Goal: Task Accomplishment & Management: Manage account settings

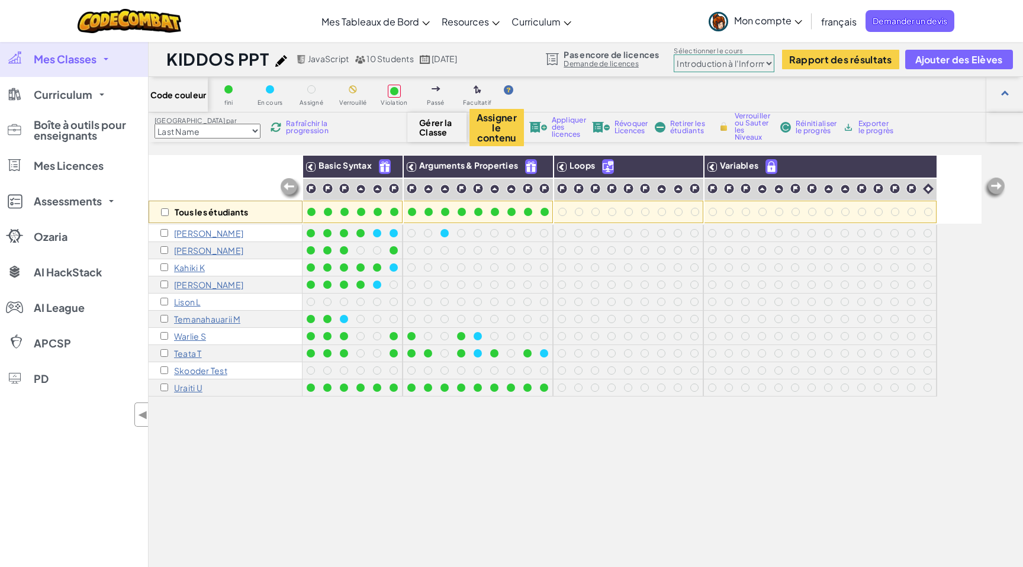
select select "560f1a9f22961295f9427742"
click at [94, 59] on span "Mes Classes" at bounding box center [65, 59] width 63 height 11
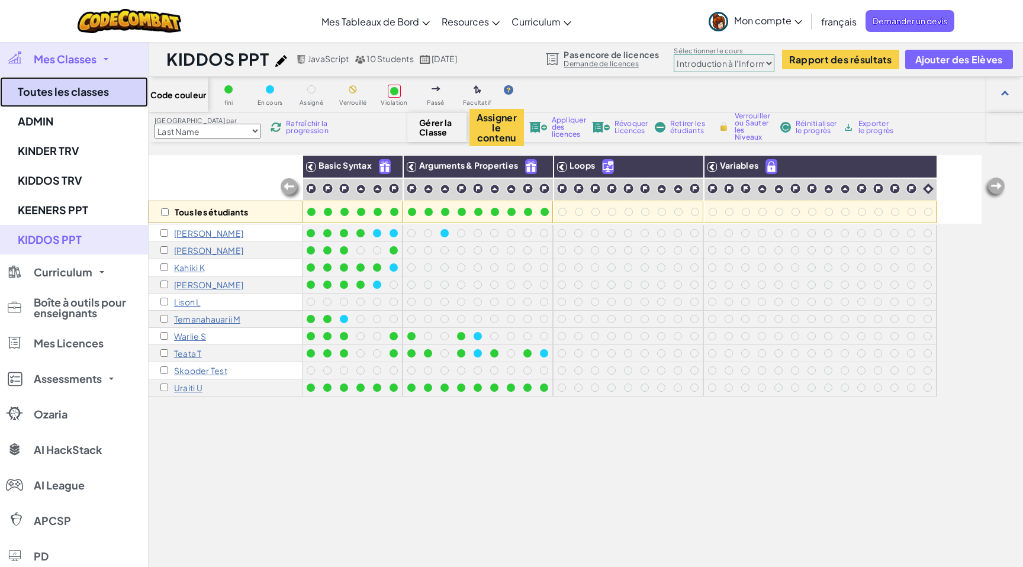
click at [77, 86] on link "Toutes les classes" at bounding box center [74, 92] width 148 height 30
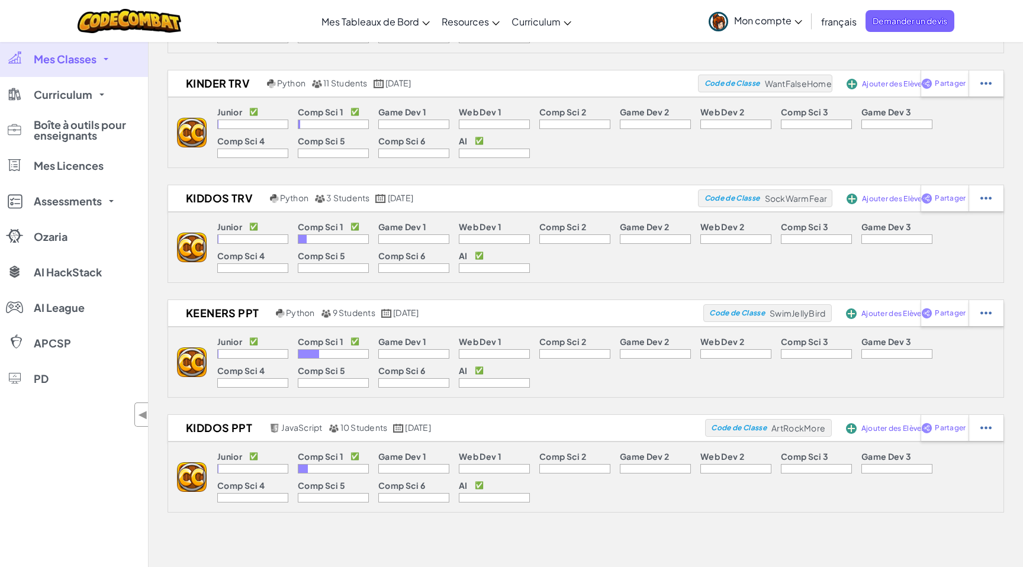
scroll to position [135, 0]
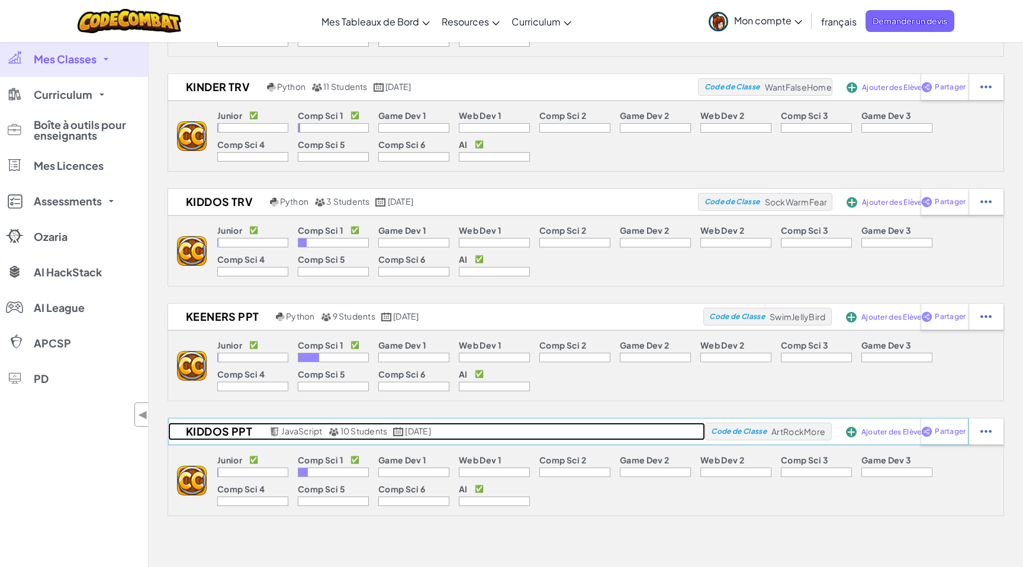
click at [222, 430] on h2 "KIDDOS PPT" at bounding box center [217, 432] width 98 height 18
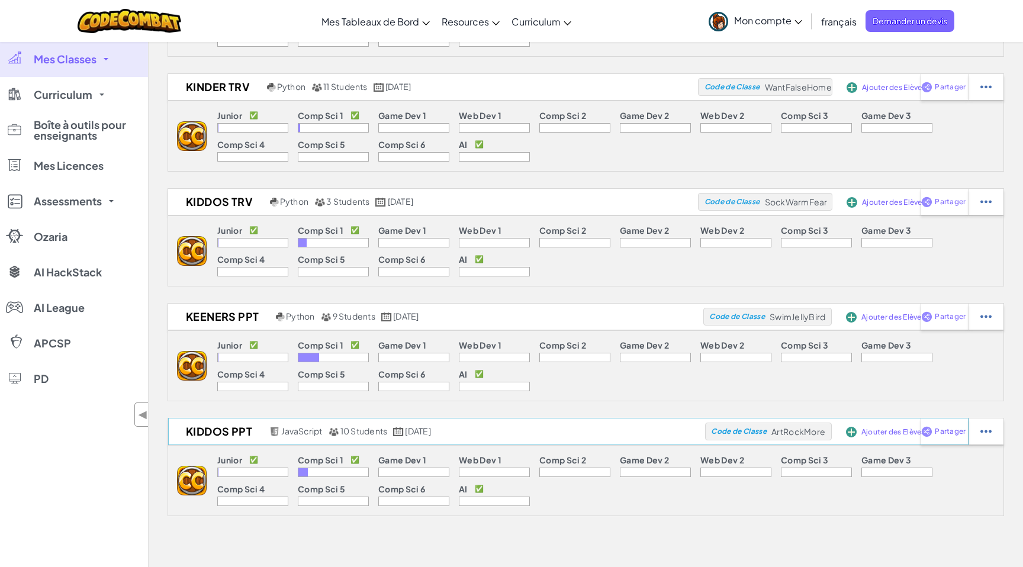
select select "560f1a9f22961295f9427742"
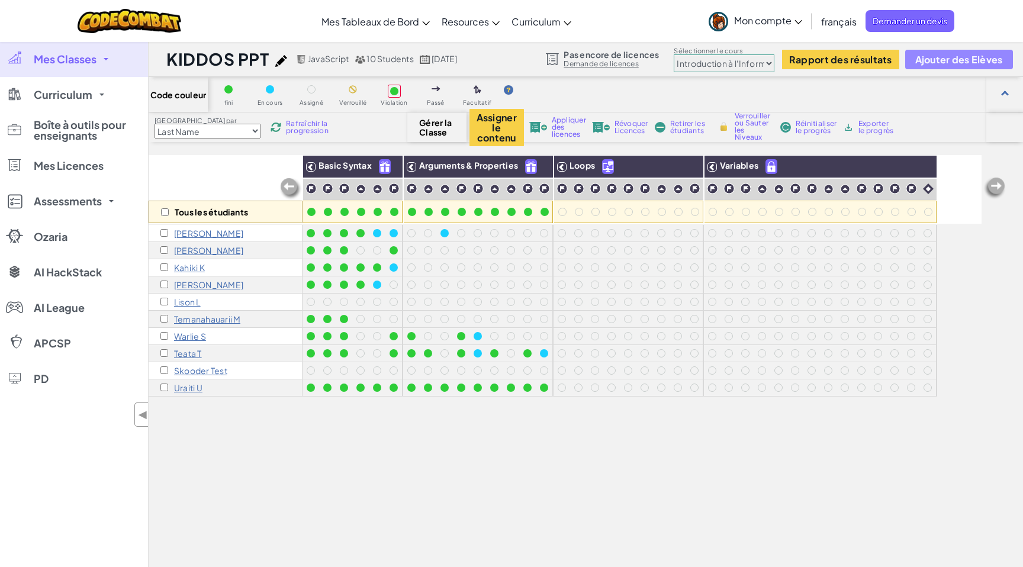
click at [955, 60] on span "Ajouter des Elèves" at bounding box center [959, 59] width 88 height 10
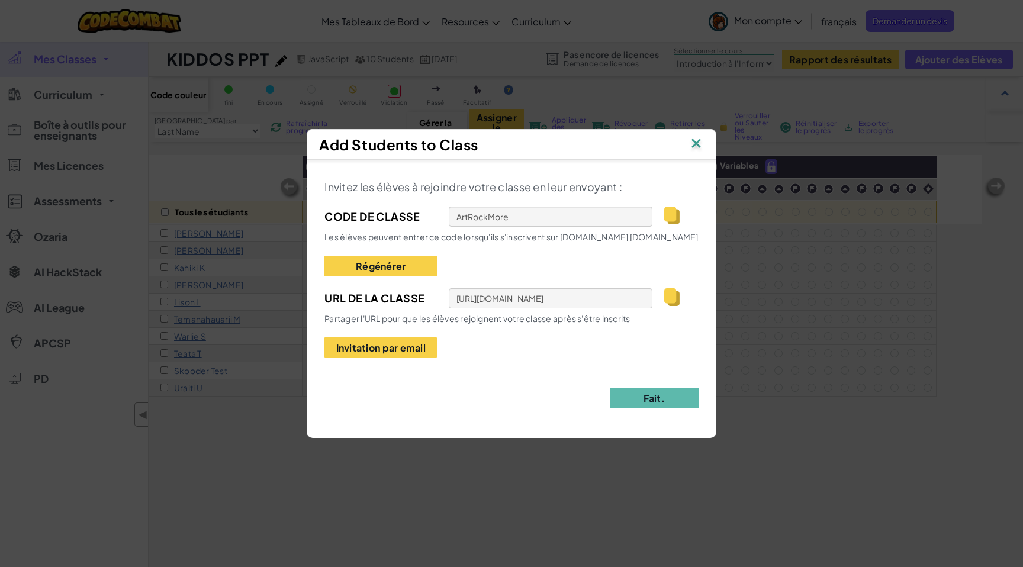
click at [669, 218] on img at bounding box center [671, 216] width 15 height 18
click at [487, 215] on input "ArtRockMore" at bounding box center [551, 217] width 204 height 20
click at [672, 216] on img at bounding box center [671, 216] width 15 height 18
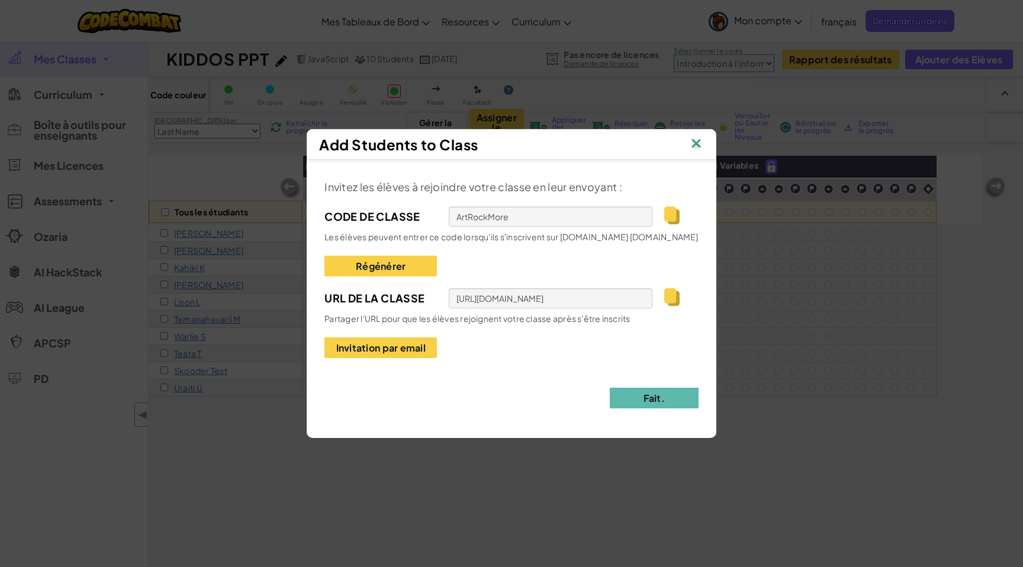
click at [703, 145] on img at bounding box center [695, 145] width 15 height 18
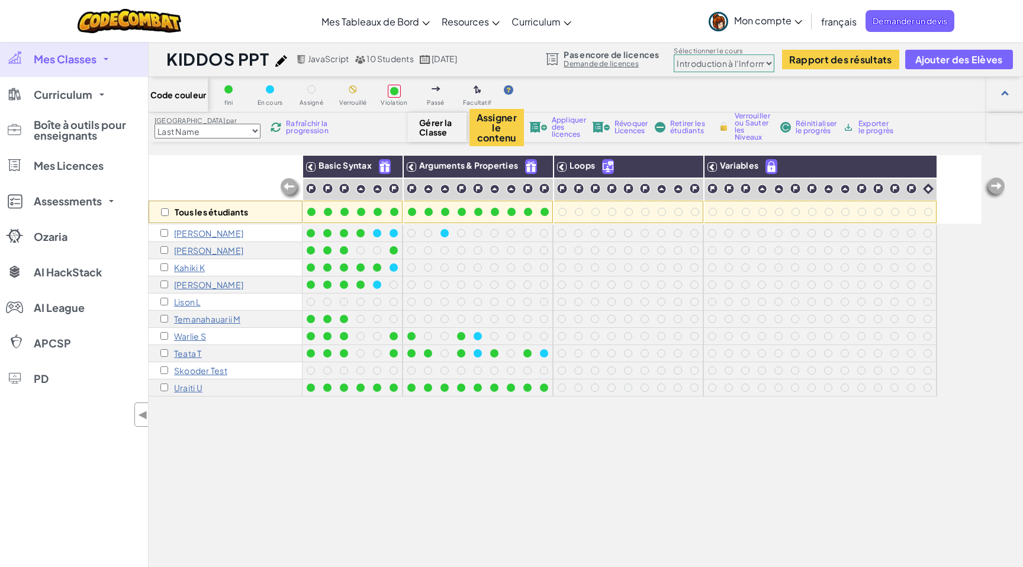
click at [104, 57] on link "Mes Classes" at bounding box center [74, 59] width 148 height 36
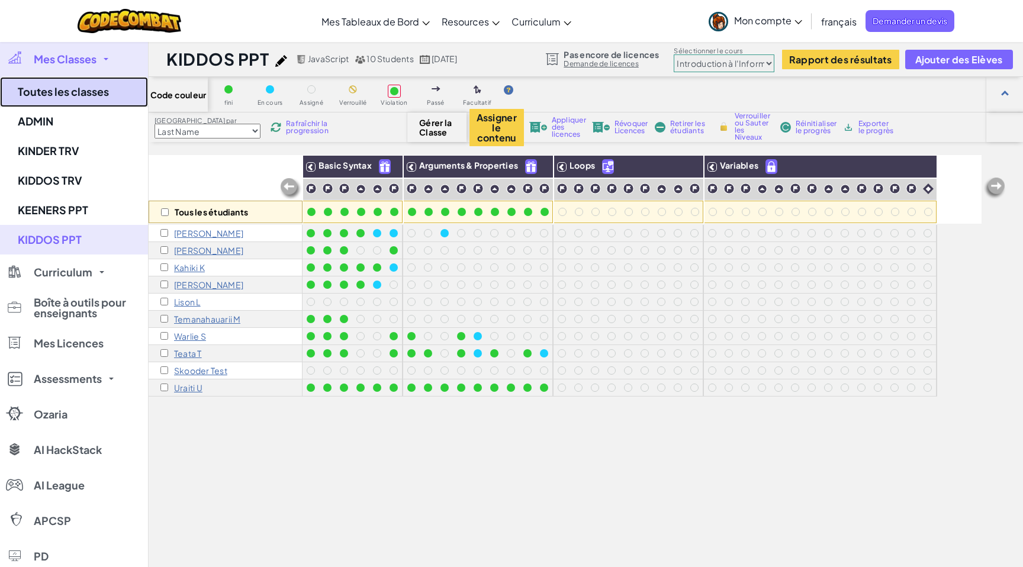
click at [82, 87] on link "Toutes les classes" at bounding box center [74, 92] width 148 height 30
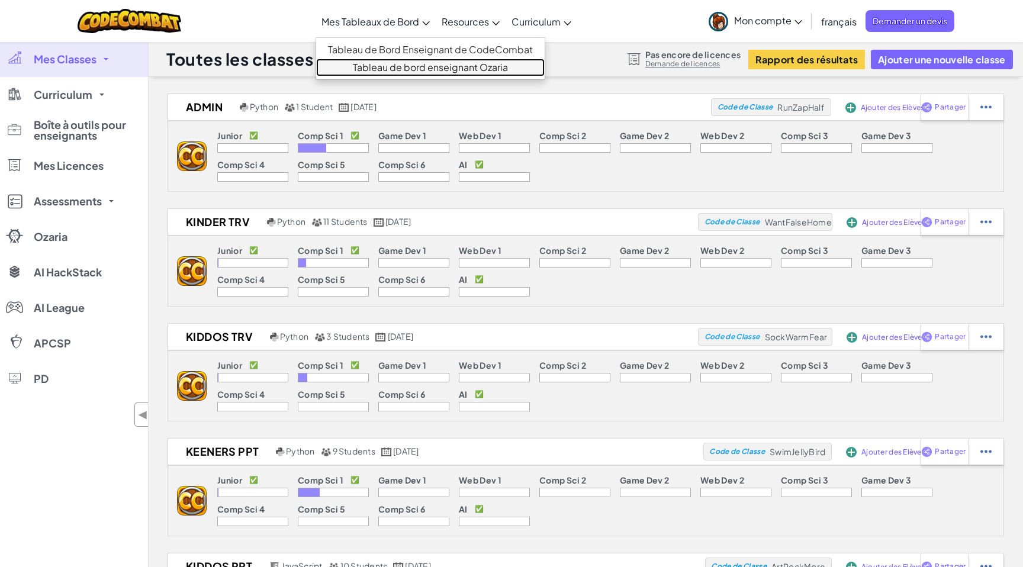
click at [408, 63] on link "Tableau de bord enseignant Ozaria" at bounding box center [430, 68] width 228 height 18
